Goal: Task Accomplishment & Management: Complete application form

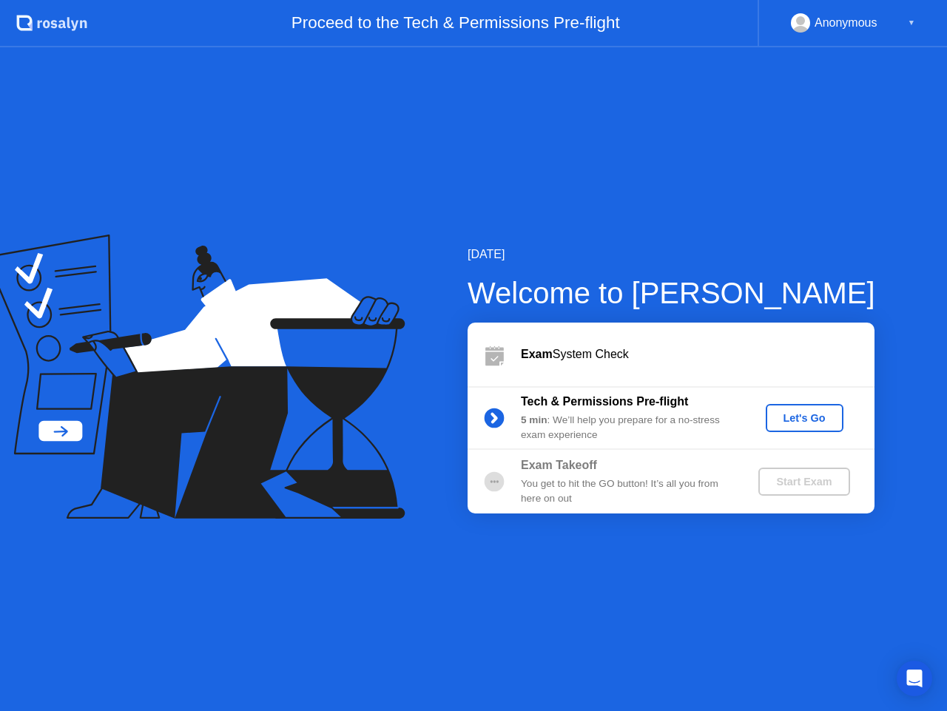
click at [801, 418] on div "Let's Go" at bounding box center [805, 418] width 66 height 12
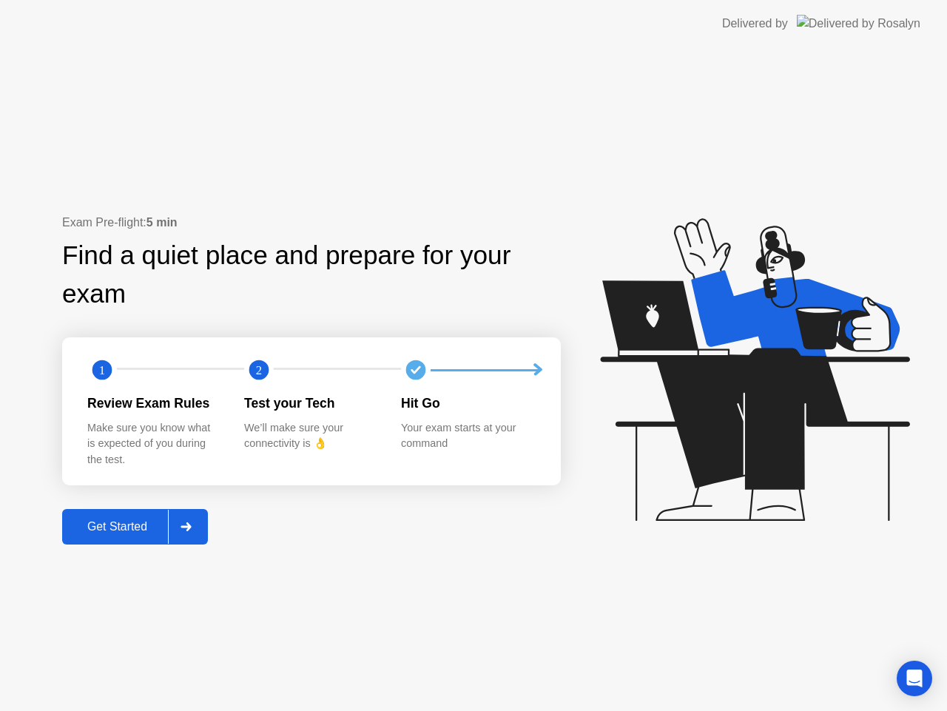
click at [141, 525] on div "Get Started" at bounding box center [117, 526] width 101 height 13
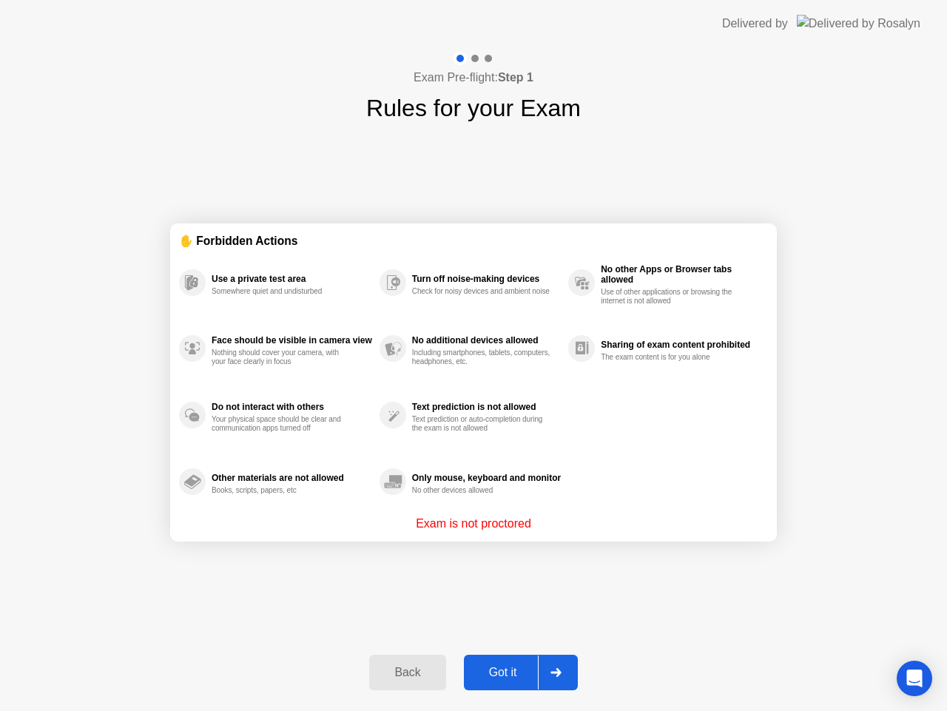
click at [500, 667] on div "Got it" at bounding box center [503, 672] width 70 height 13
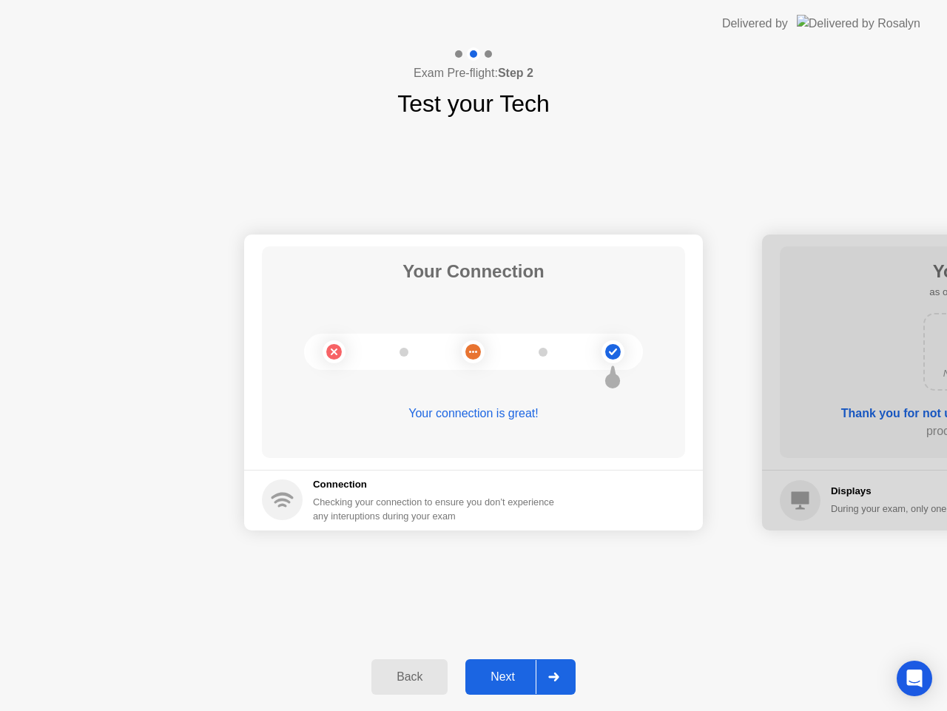
click at [498, 670] on div "Next" at bounding box center [503, 676] width 66 height 13
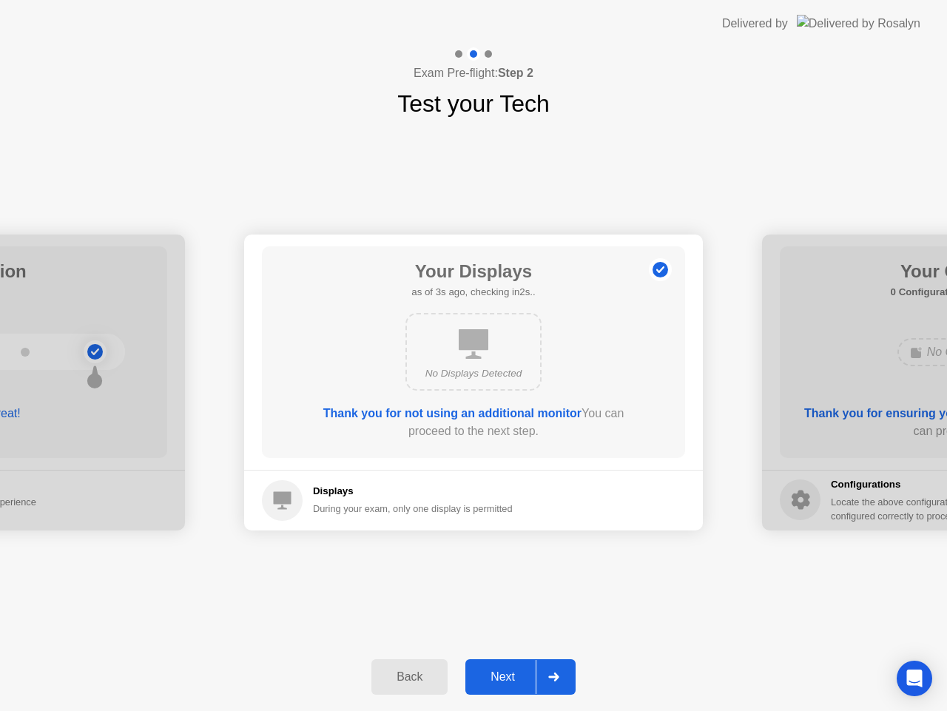
click at [511, 671] on div "Next" at bounding box center [503, 676] width 66 height 13
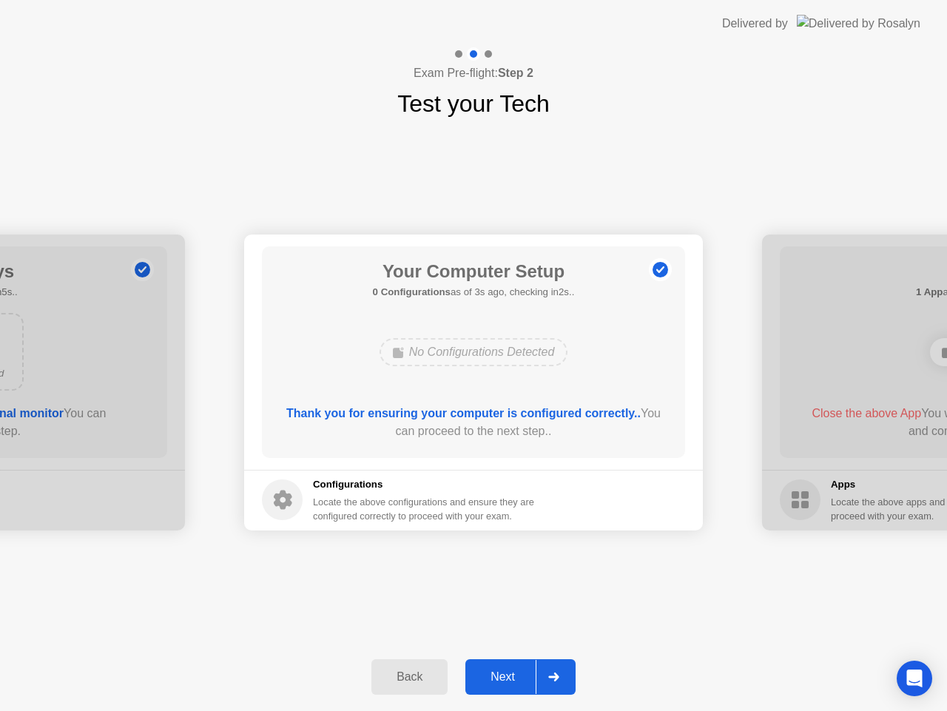
click at [521, 673] on div "Next" at bounding box center [503, 676] width 66 height 13
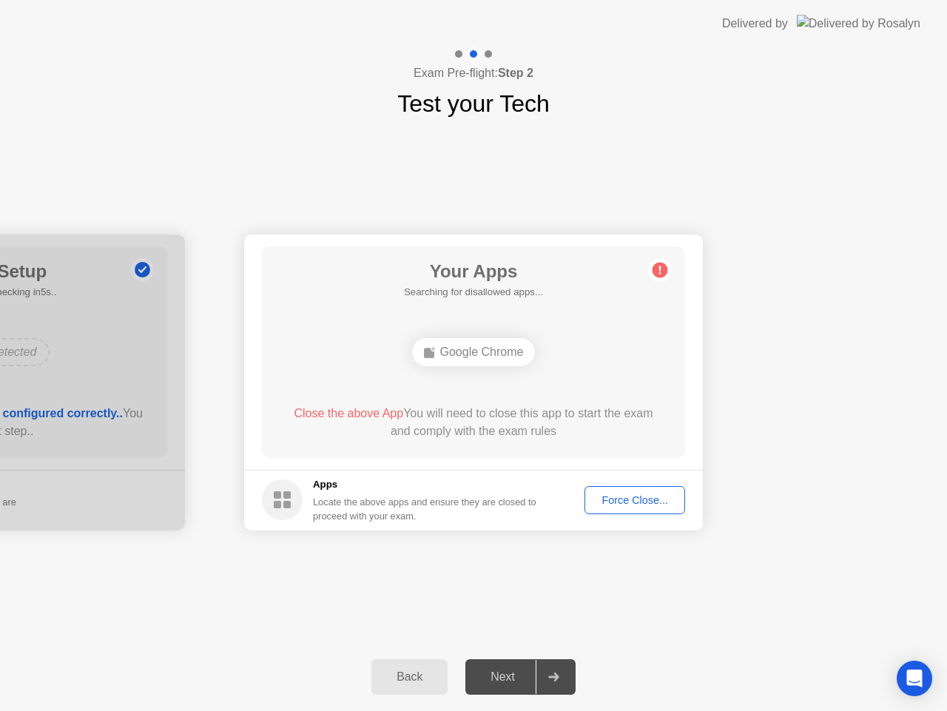
click at [657, 508] on button "Force Close..." at bounding box center [635, 500] width 101 height 28
click at [622, 501] on div "Force Close..." at bounding box center [635, 500] width 90 height 12
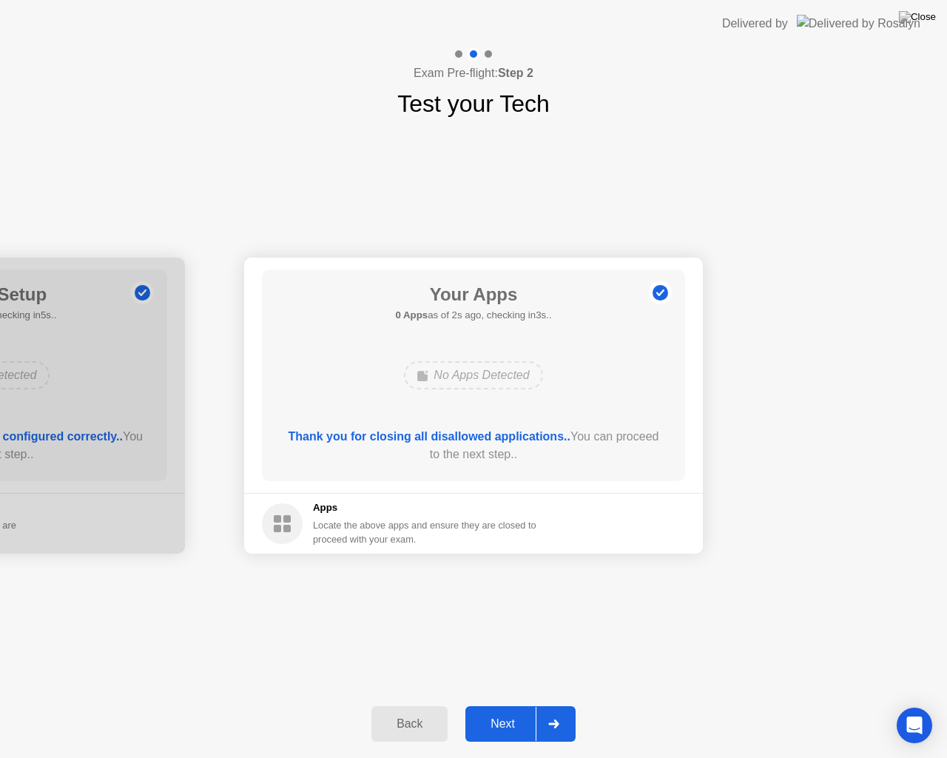
click at [509, 710] on div "Next" at bounding box center [503, 723] width 66 height 13
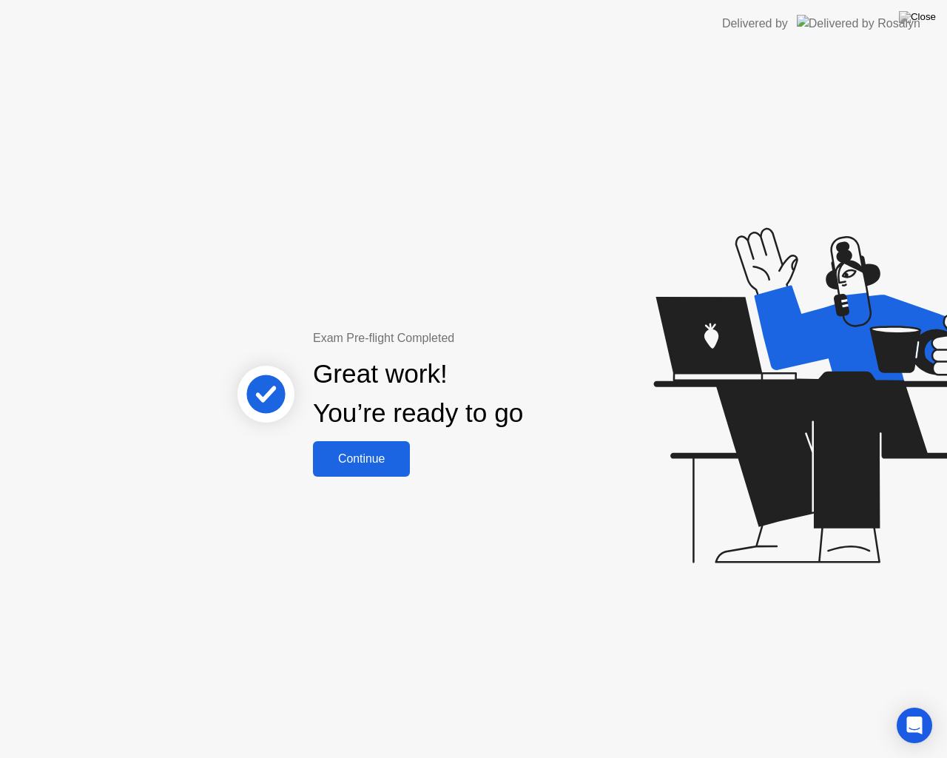
click at [364, 474] on button "Continue" at bounding box center [361, 459] width 97 height 36
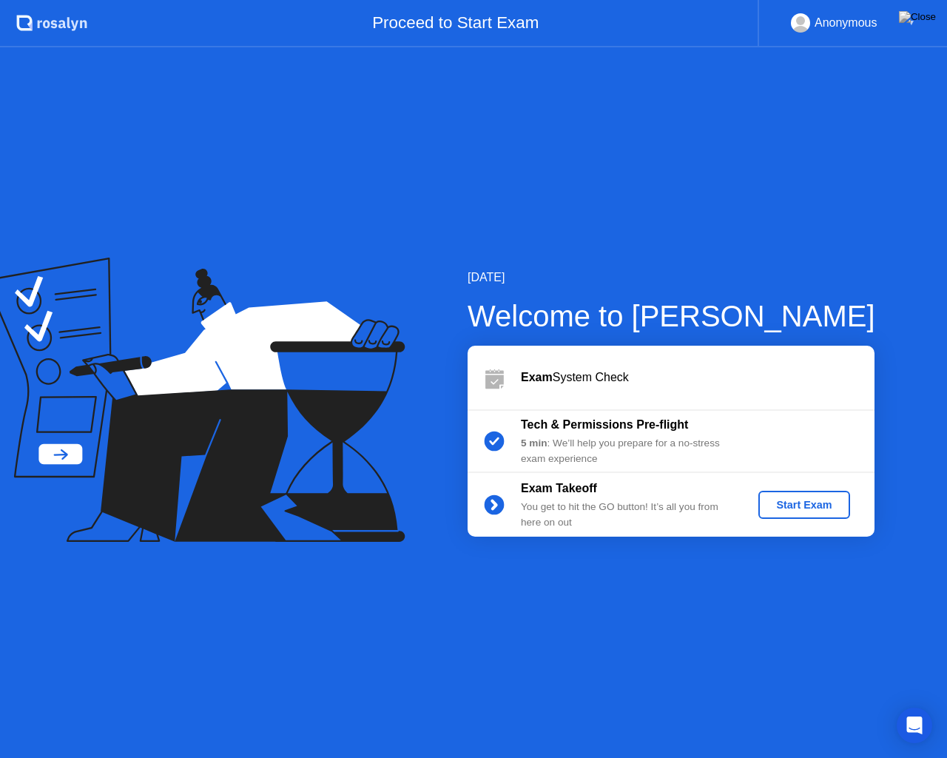
click at [784, 501] on div "Start Exam" at bounding box center [803, 505] width 79 height 12
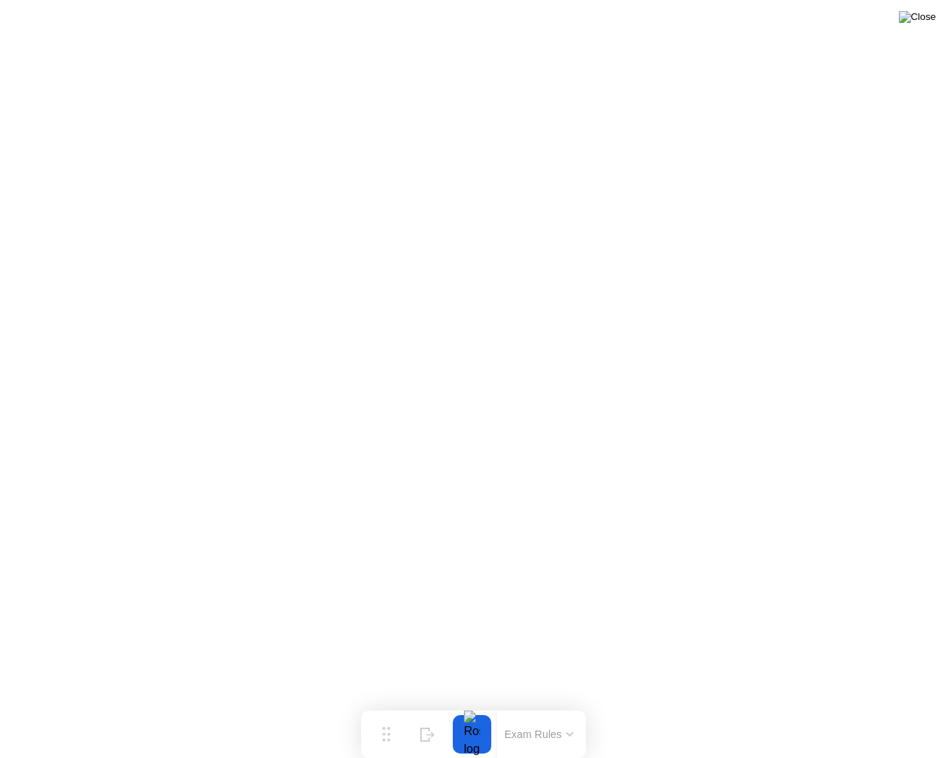
click at [918, 11] on img at bounding box center [917, 17] width 37 height 12
